Goal: Task Accomplishment & Management: Use online tool/utility

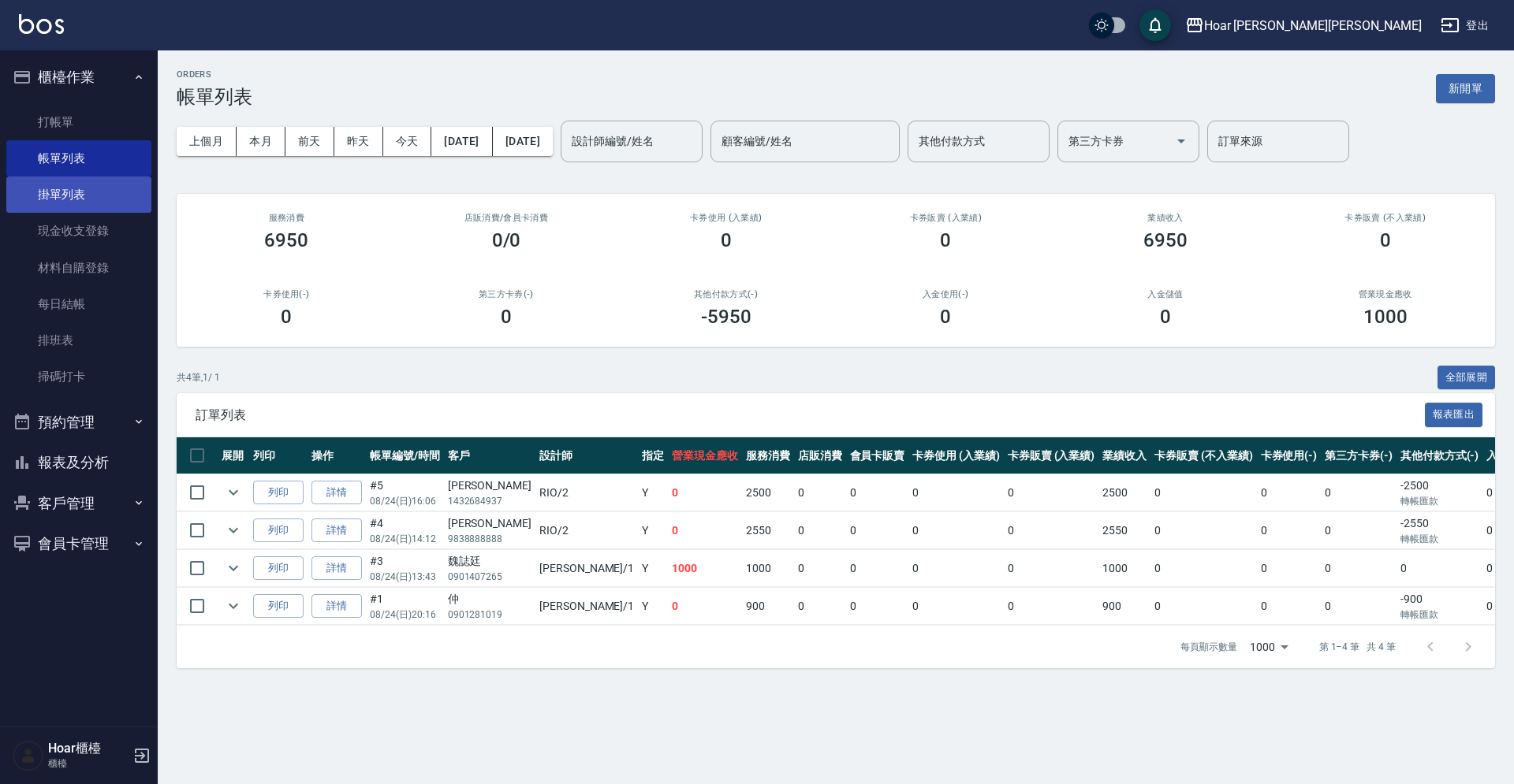
click at [85, 204] on link "掛單列表" at bounding box center [79, 195] width 145 height 36
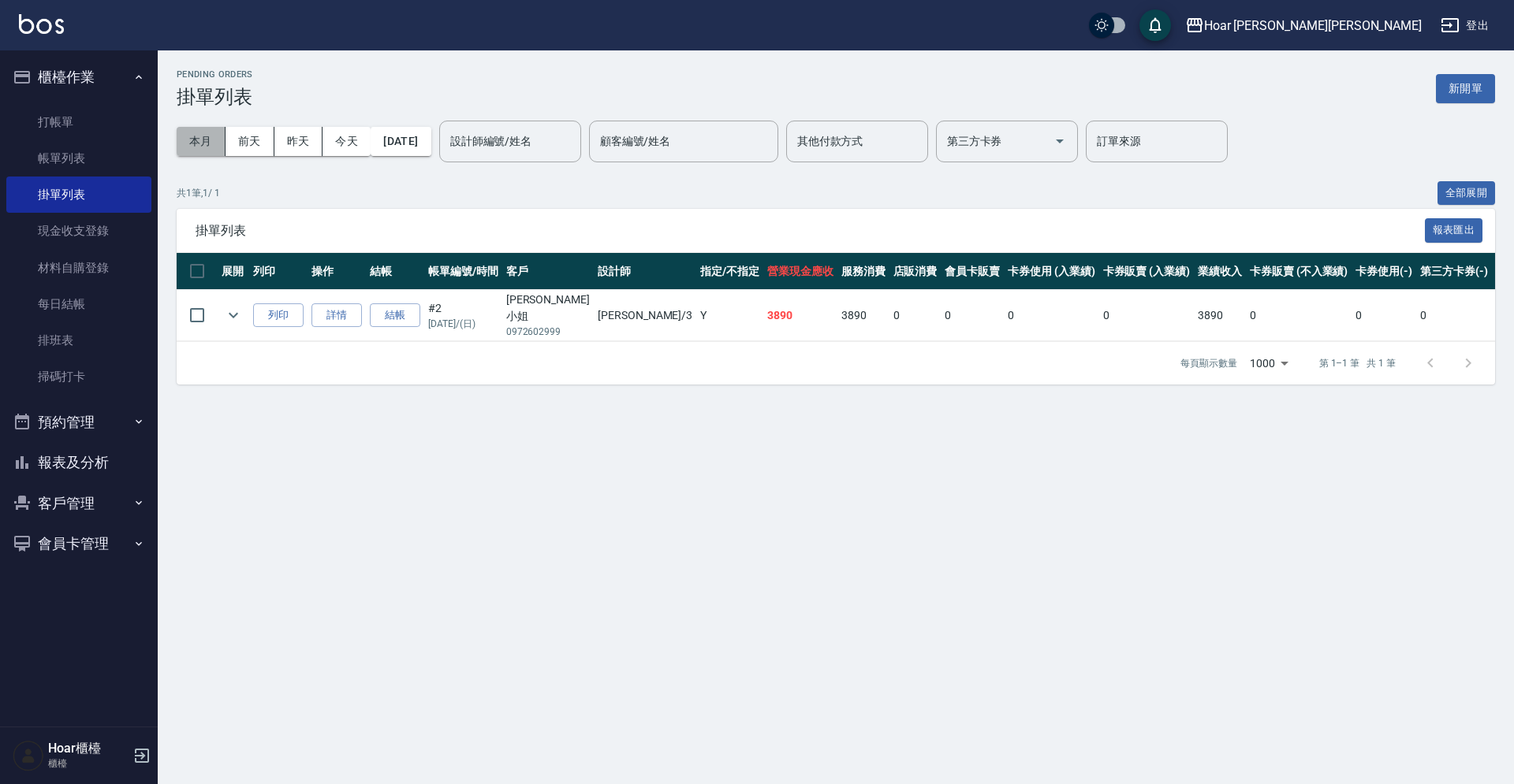
click at [196, 142] on button "本月" at bounding box center [201, 141] width 49 height 29
click at [201, 137] on button "本月" at bounding box center [201, 141] width 49 height 29
click at [69, 122] on link "打帳單" at bounding box center [79, 122] width 145 height 36
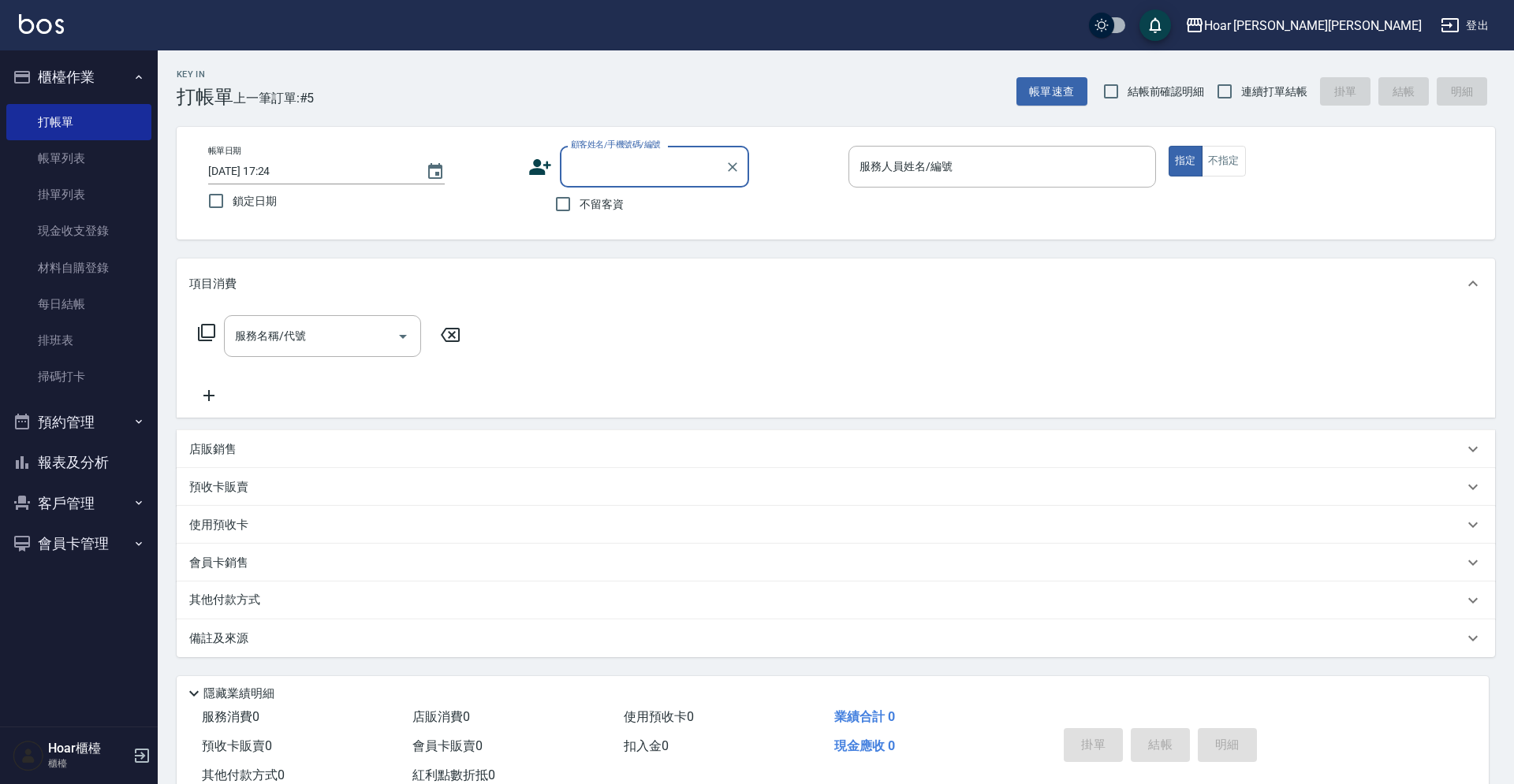
scroll to position [4, 0]
click at [637, 165] on input "顧客姓名/手機號碼/編號" at bounding box center [642, 163] width 151 height 27
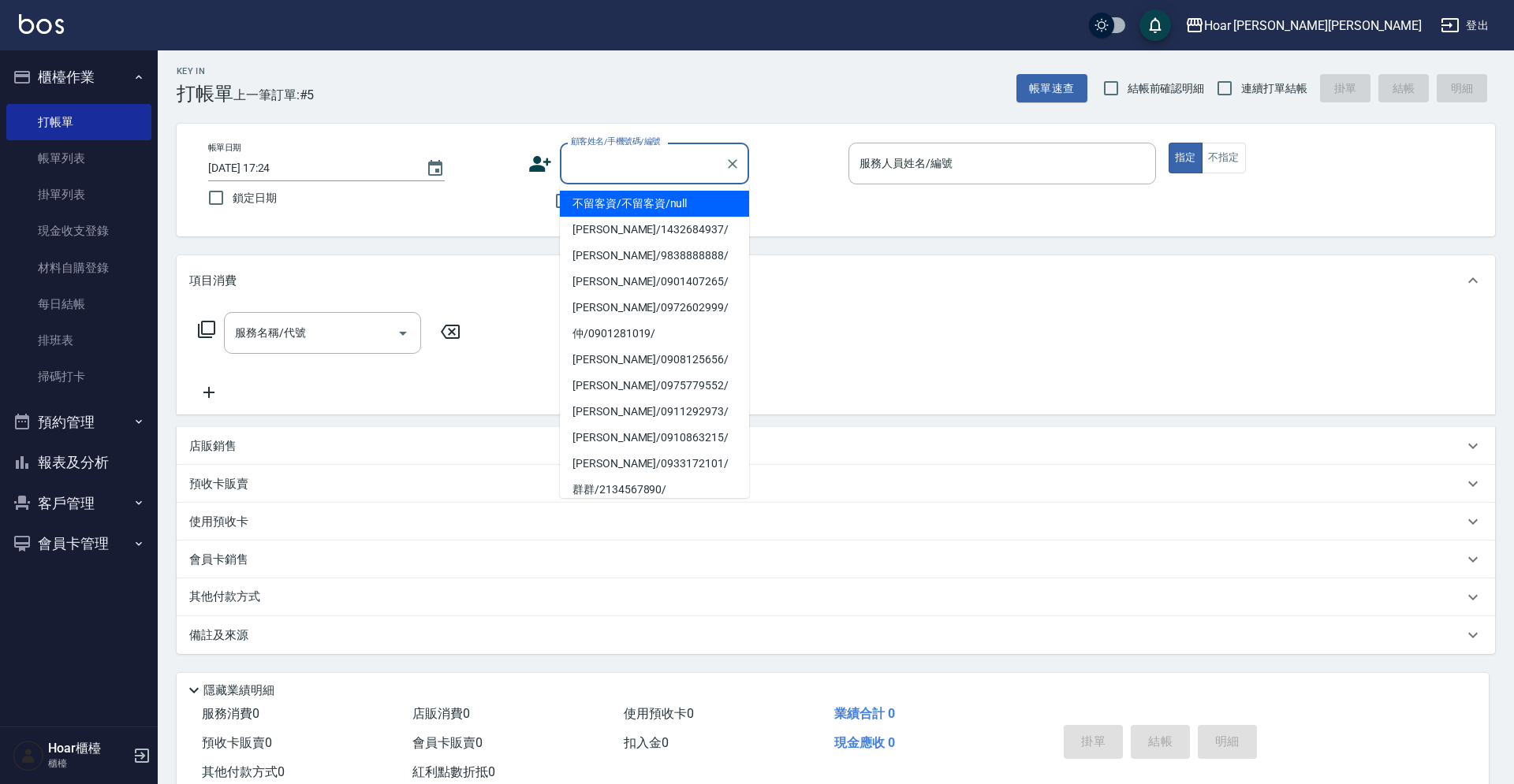
drag, startPoint x: 617, startPoint y: 211, endPoint x: 840, endPoint y: 205, distance: 223.1
click at [617, 211] on li "不留客資/不留客資/null" at bounding box center [654, 204] width 189 height 26
type input "不留客資/不留客資/null"
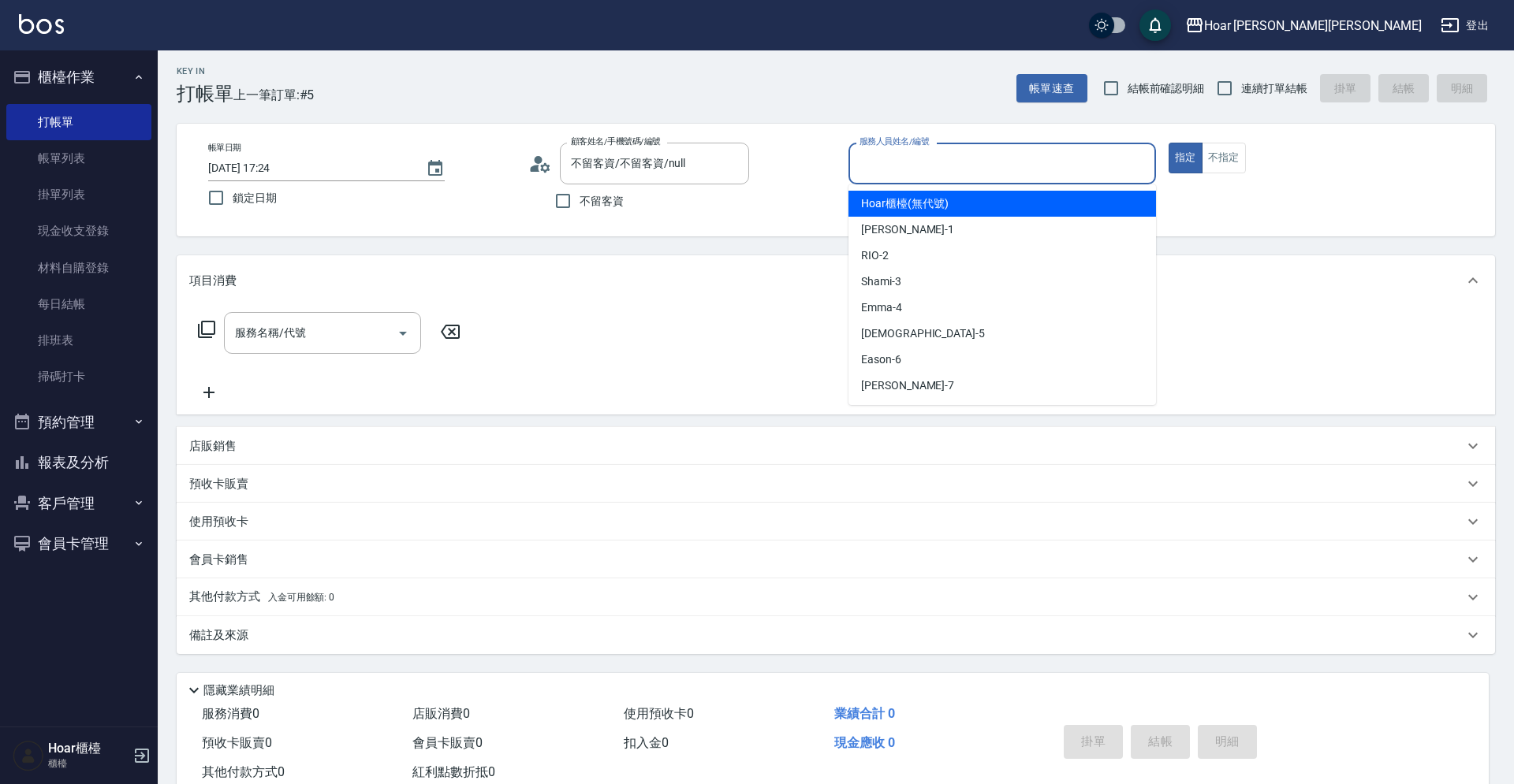
drag, startPoint x: 1113, startPoint y: 173, endPoint x: 1037, endPoint y: 179, distance: 76.2
click at [1109, 173] on input "服務人員姓名/編號" at bounding box center [1002, 163] width 293 height 27
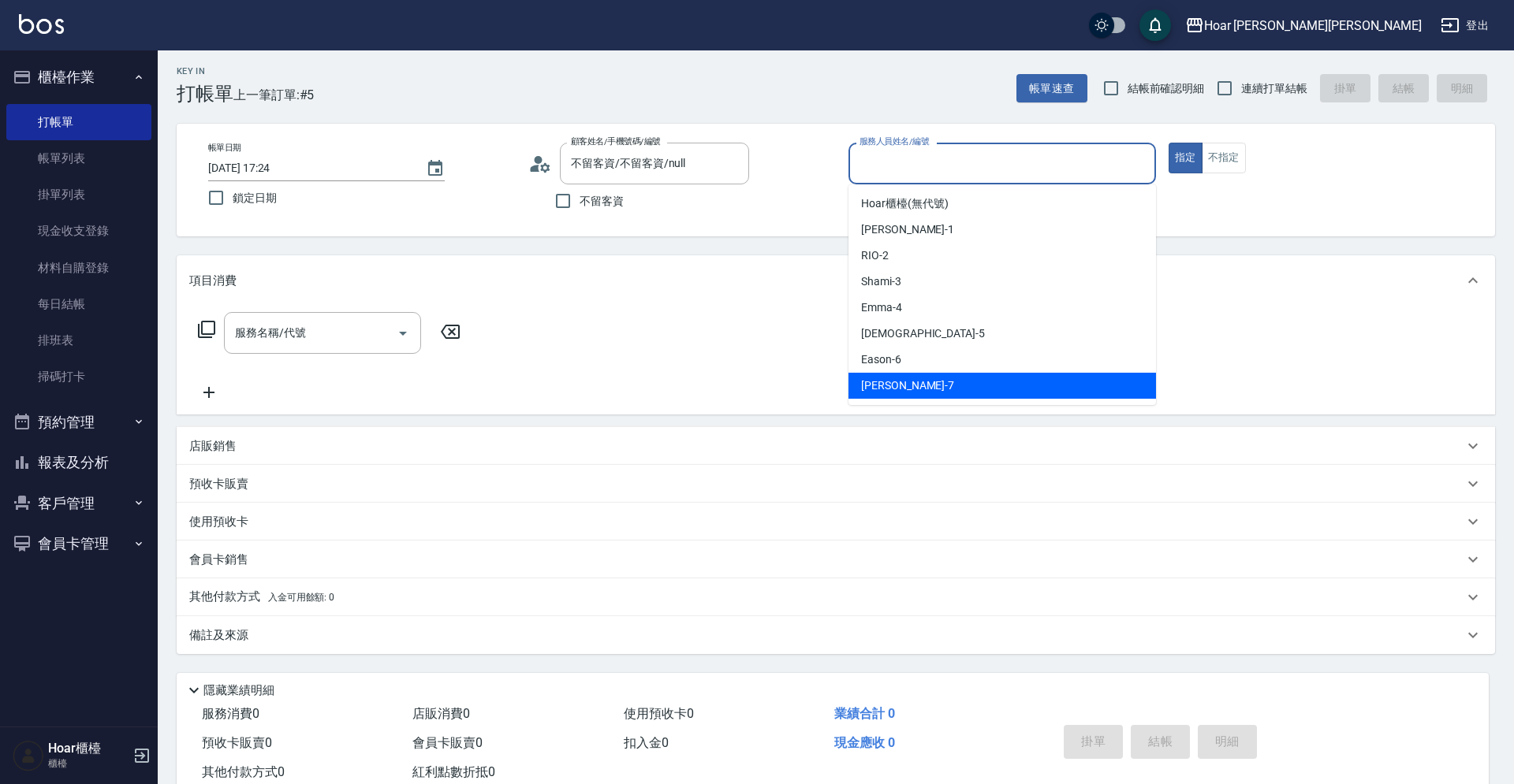
click at [930, 388] on div "[PERSON_NAME] -7" at bounding box center [1001, 385] width 307 height 26
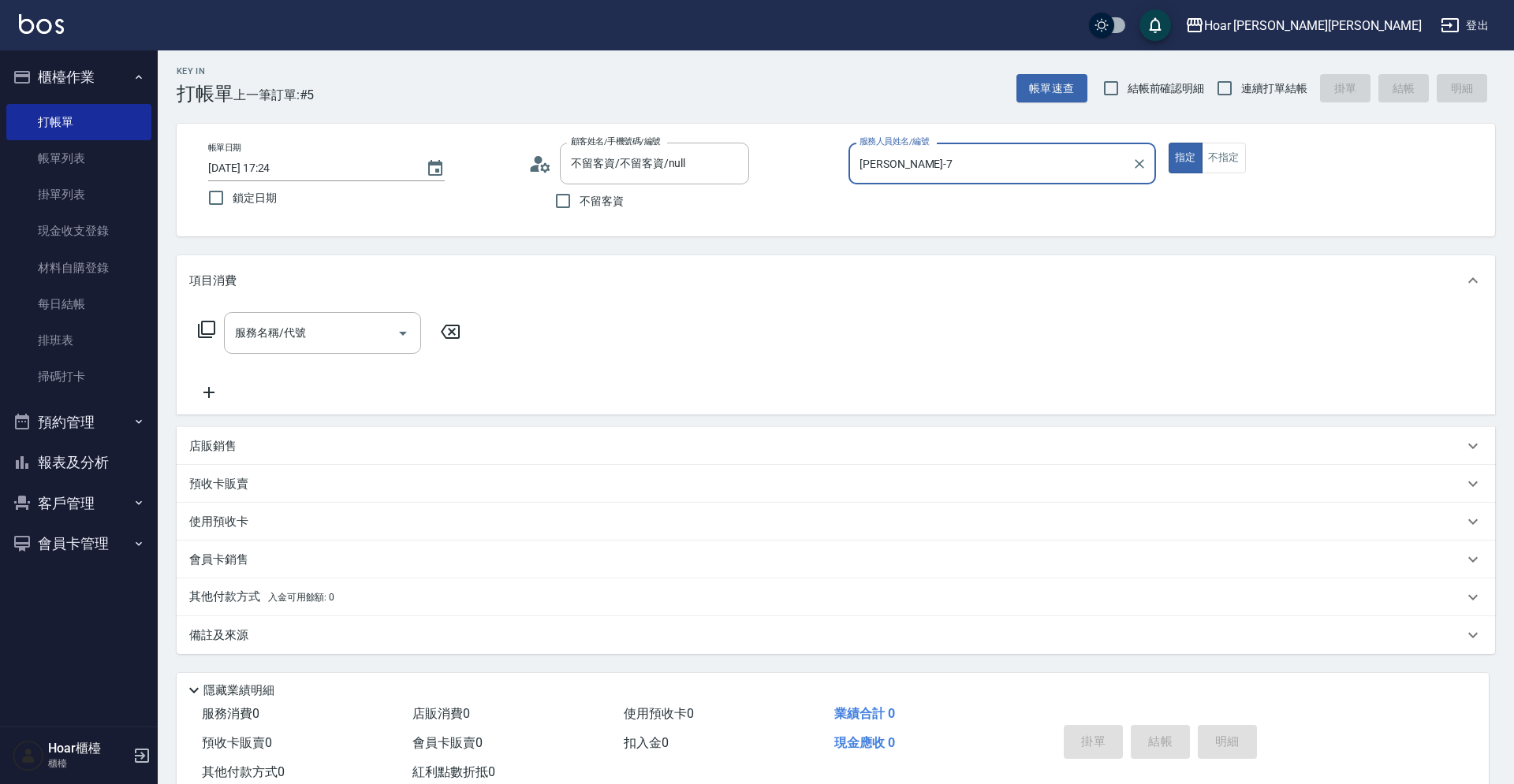
type input "[PERSON_NAME]-7"
click at [569, 211] on input "不留客資" at bounding box center [562, 200] width 33 height 33
checkbox input "true"
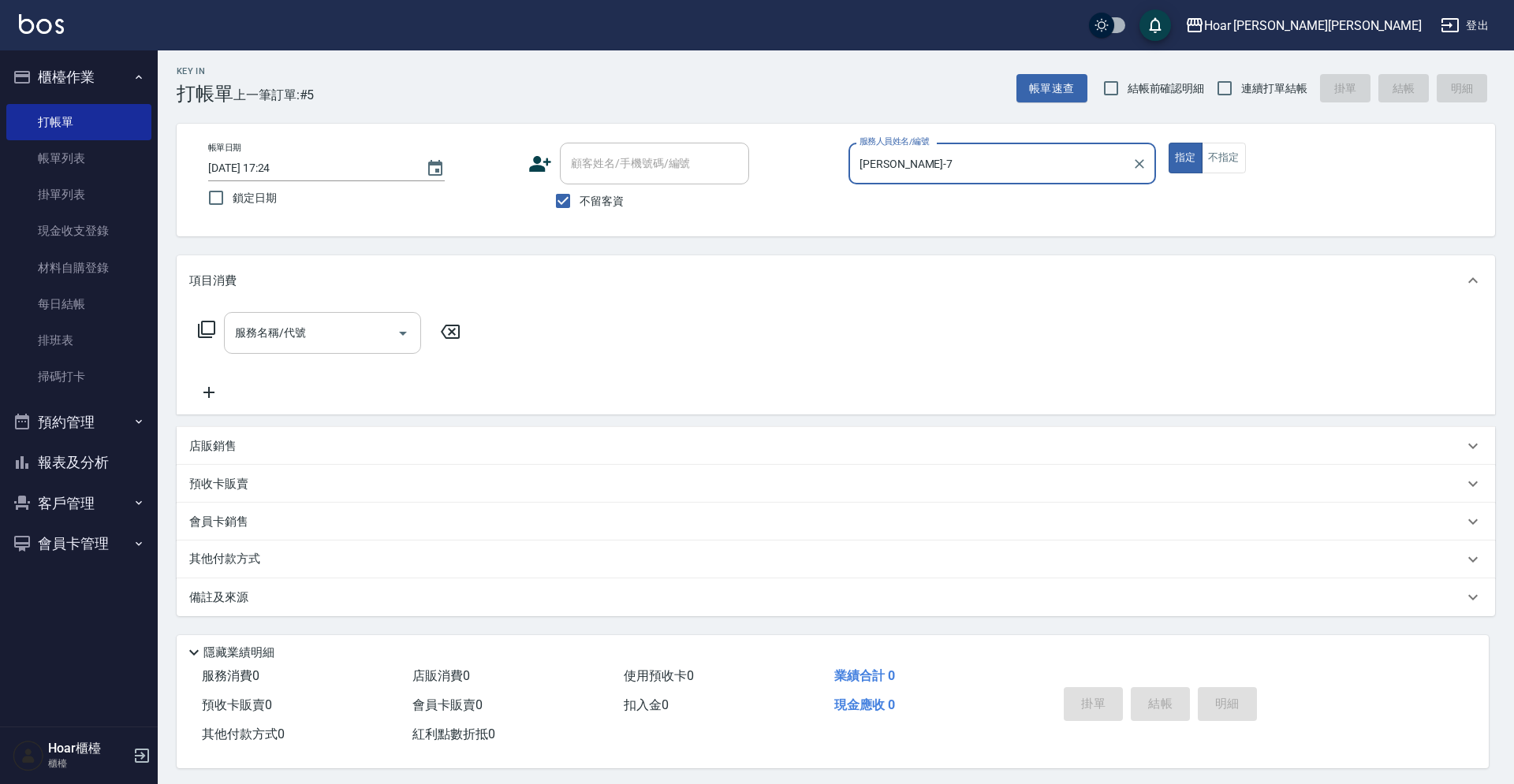
click at [343, 337] on input "服務名稱/代號" at bounding box center [311, 333] width 159 height 27
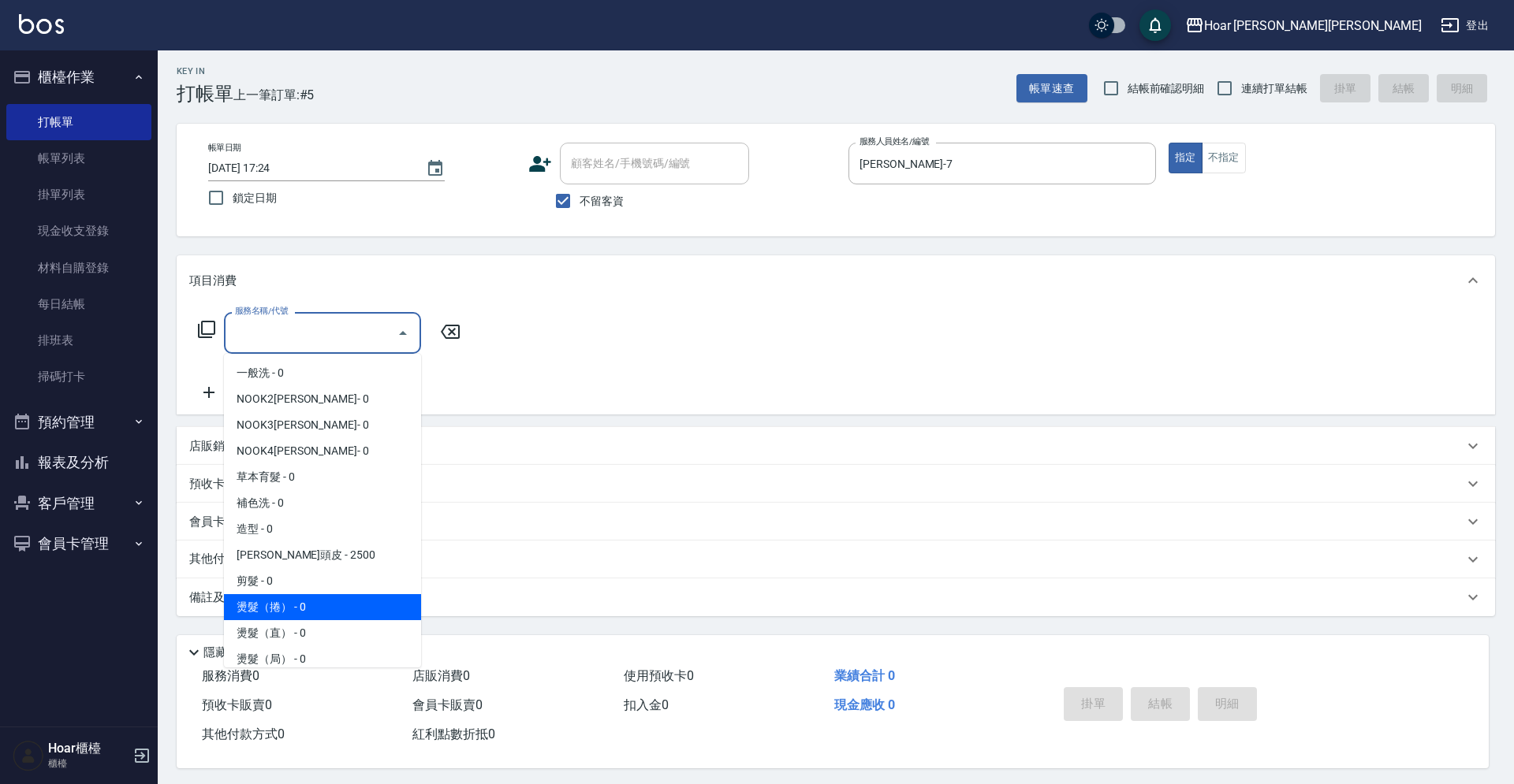
click at [310, 598] on span "燙髮（捲） - 0" at bounding box center [322, 607] width 197 height 26
type input "燙髮（捲）(301)"
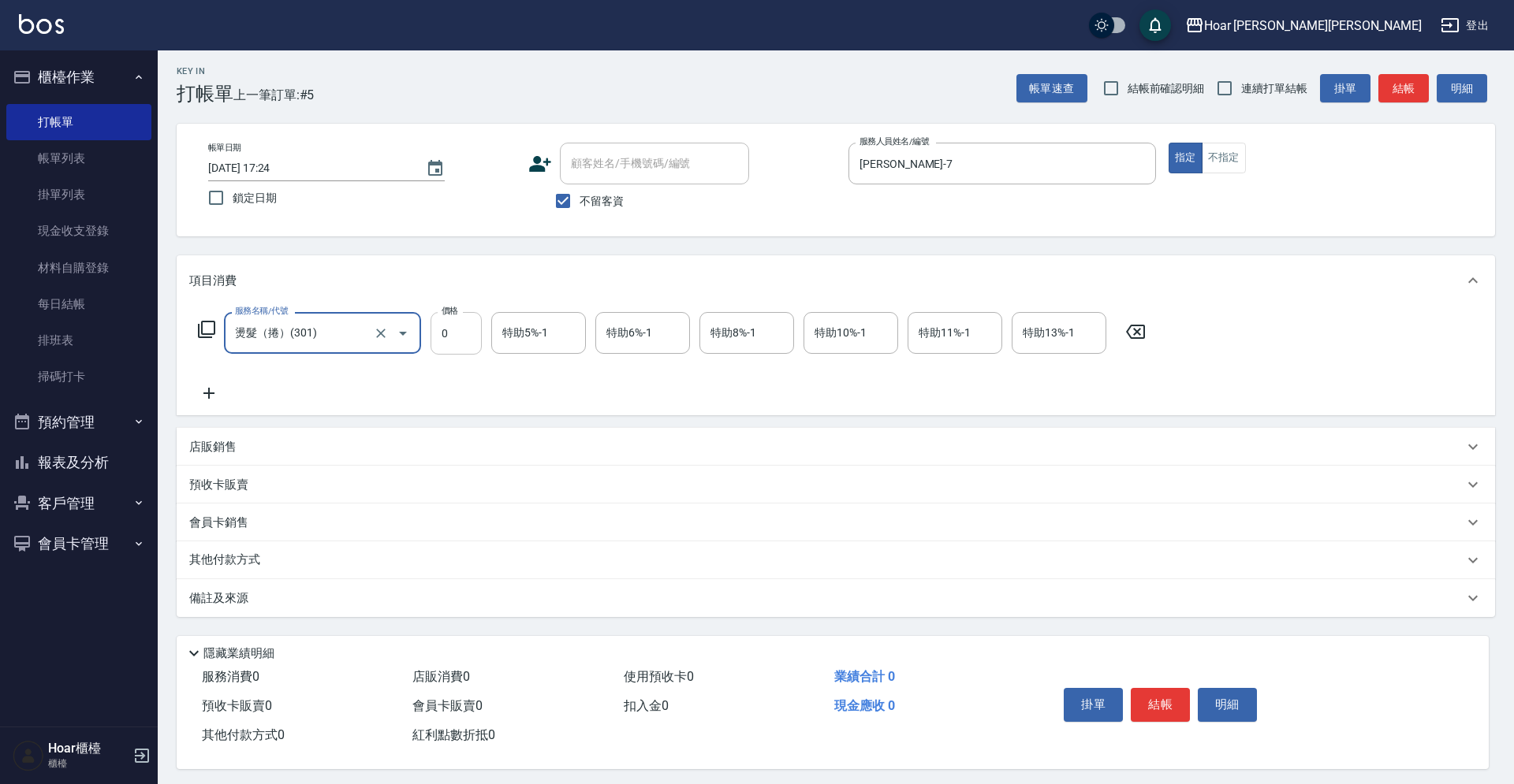
click at [451, 339] on input "0" at bounding box center [456, 334] width 51 height 42
type input "3660"
click at [1165, 717] on button "結帳" at bounding box center [1160, 704] width 59 height 33
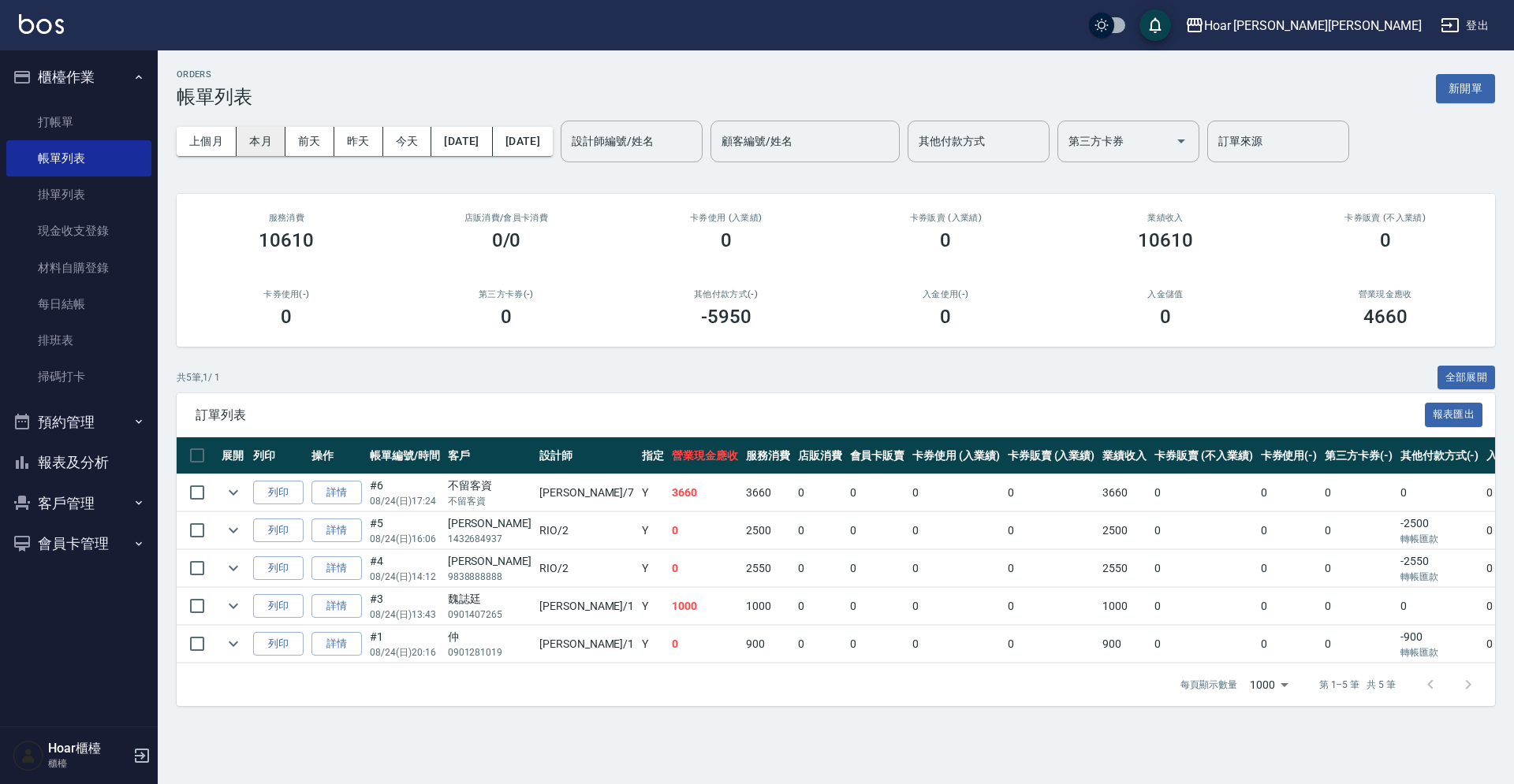
click at [260, 150] on button "本月" at bounding box center [260, 141] width 49 height 29
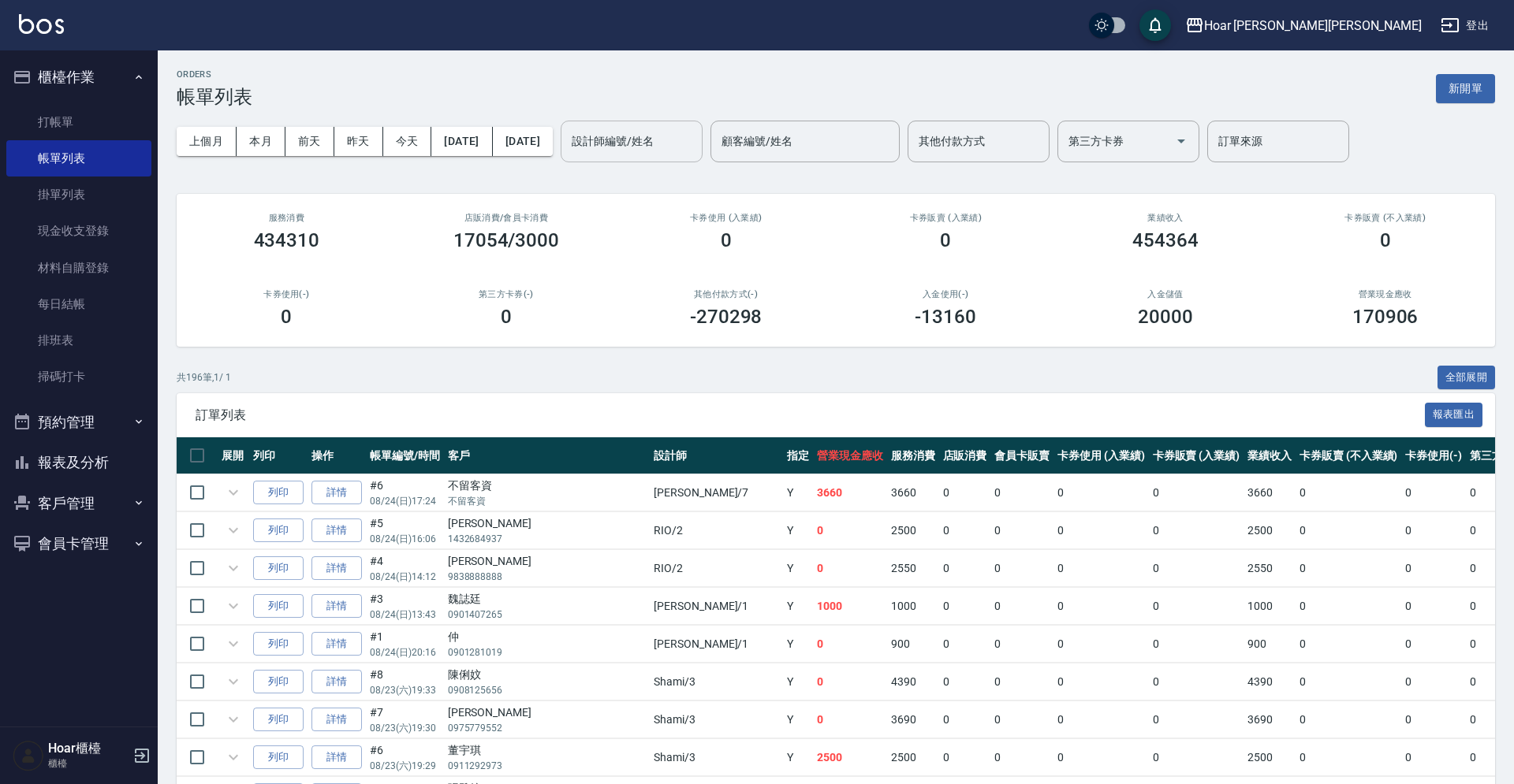
click at [696, 137] on input "設計師編號/姓名" at bounding box center [631, 141] width 127 height 27
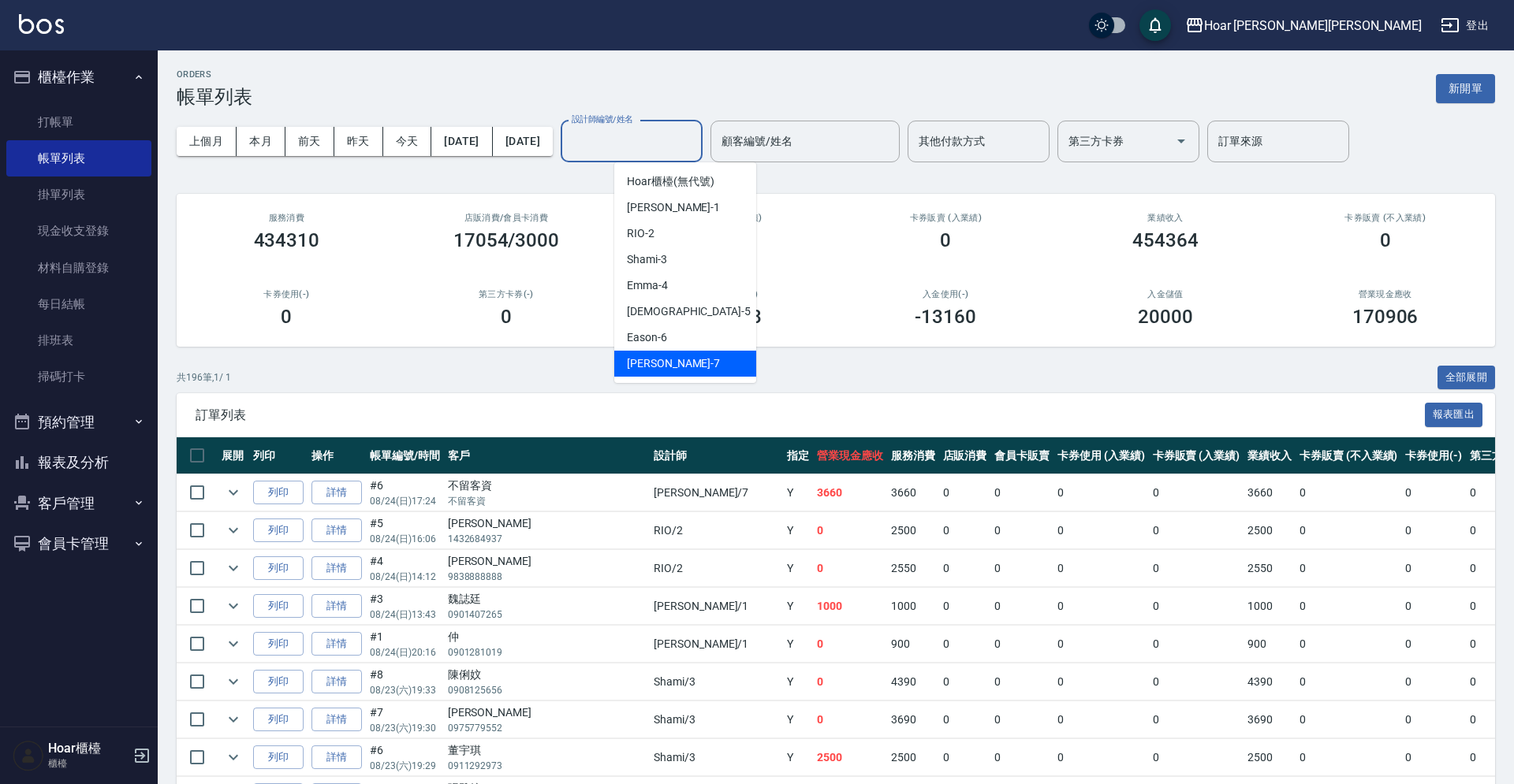
click at [670, 364] on div "[PERSON_NAME] -7" at bounding box center [685, 363] width 142 height 26
type input "[PERSON_NAME]-7"
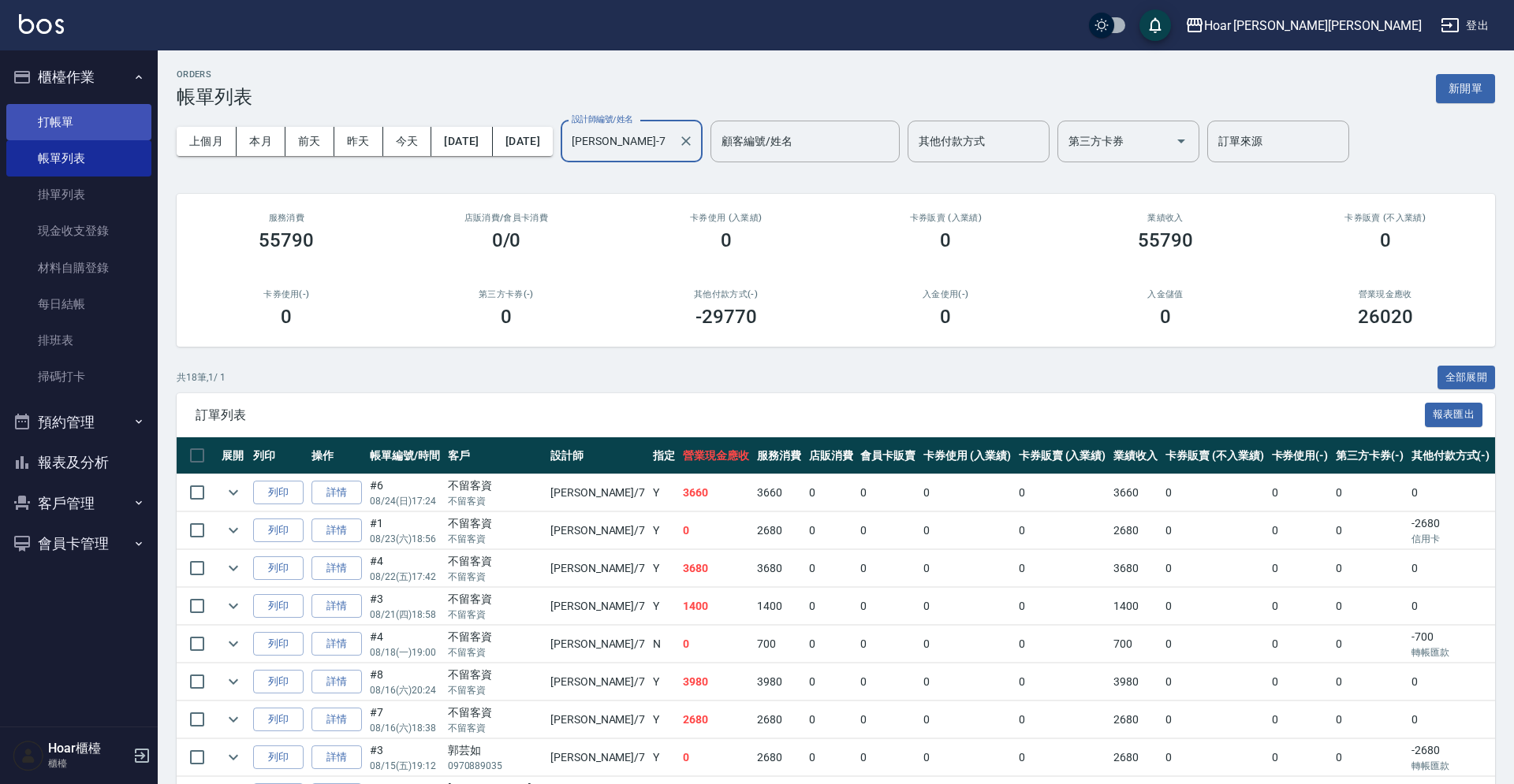
click at [77, 118] on link "打帳單" at bounding box center [79, 122] width 145 height 36
